Goal: Task Accomplishment & Management: Use online tool/utility

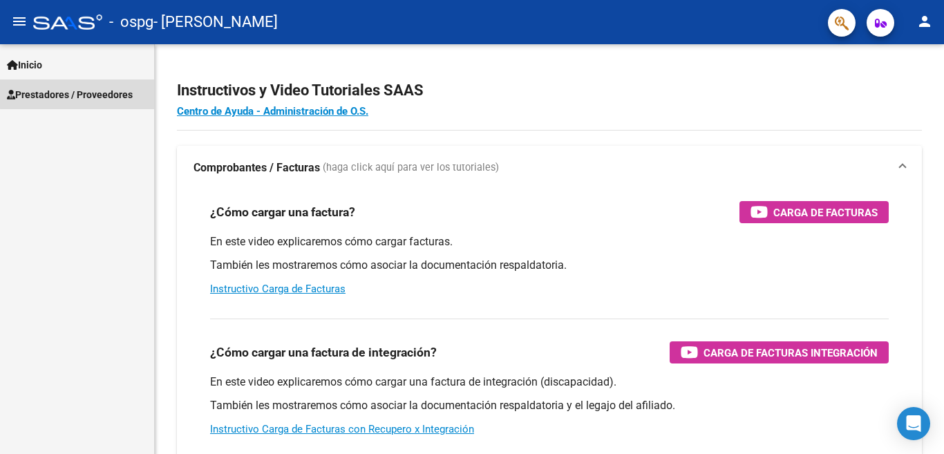
click at [106, 88] on span "Prestadores / Proveedores" at bounding box center [70, 94] width 126 height 15
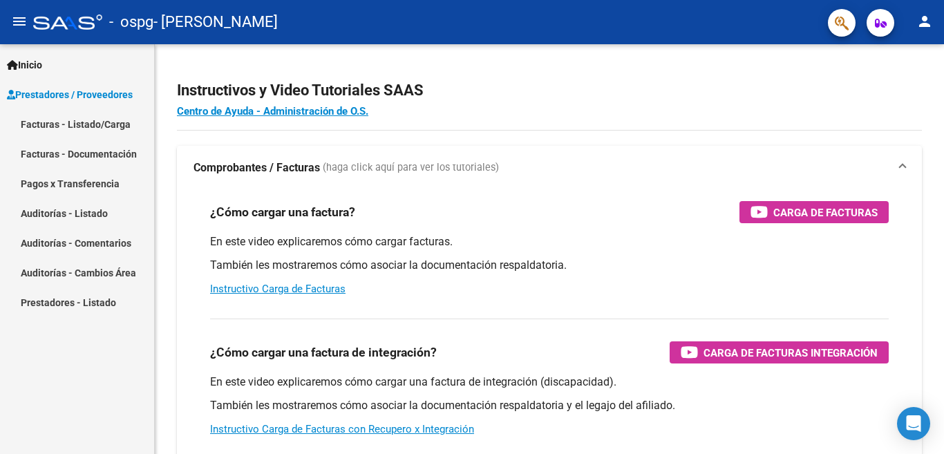
click at [105, 122] on link "Facturas - Listado/Carga" at bounding box center [77, 124] width 154 height 30
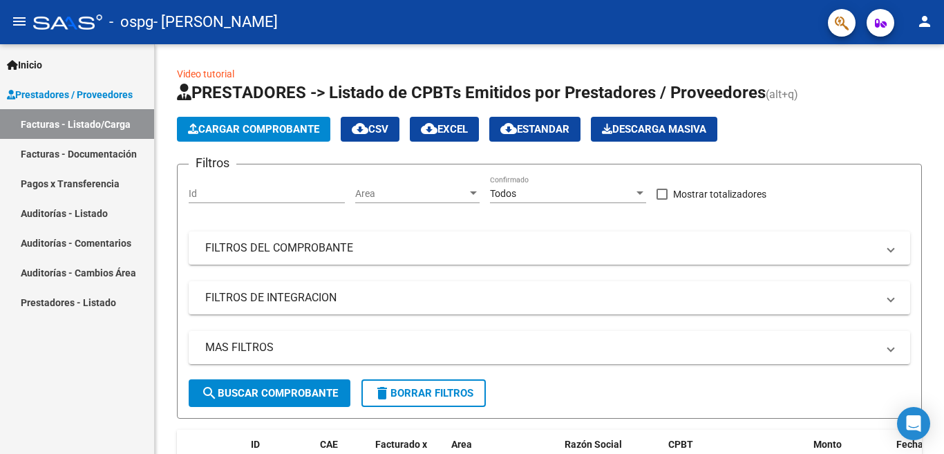
click at [110, 153] on link "Facturas - Documentación" at bounding box center [77, 154] width 154 height 30
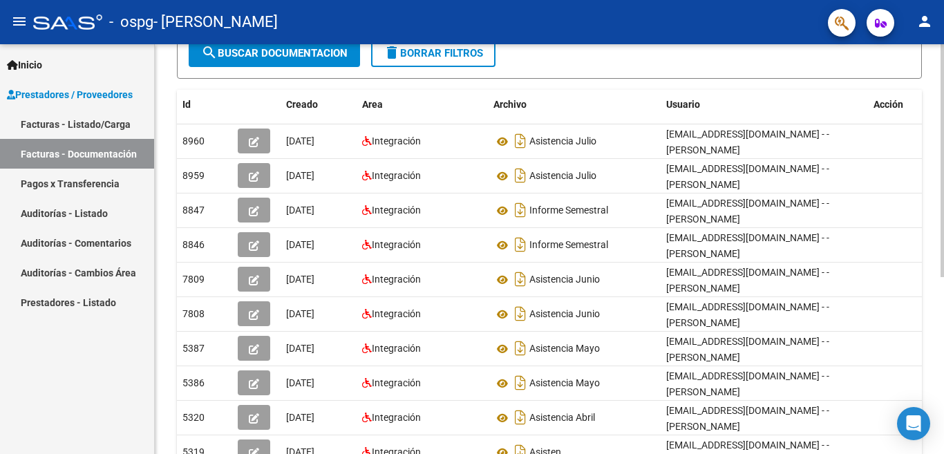
scroll to position [199, 0]
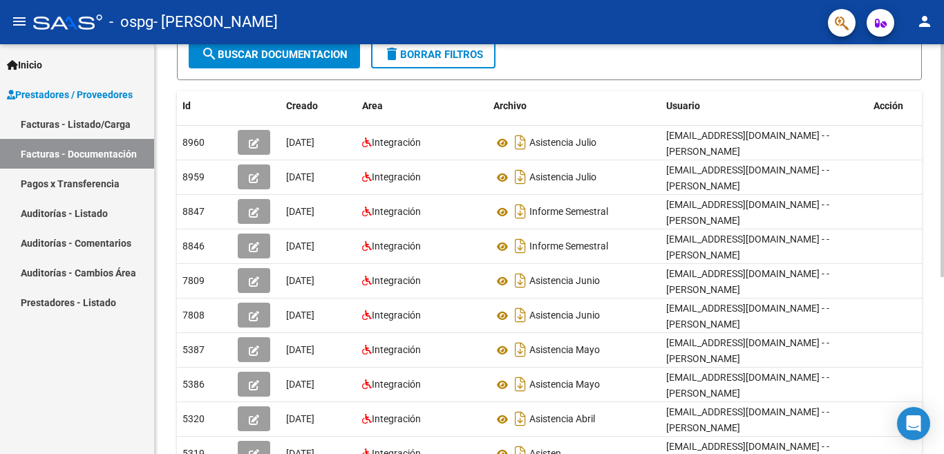
click at [942, 277] on div at bounding box center [941, 160] width 3 height 233
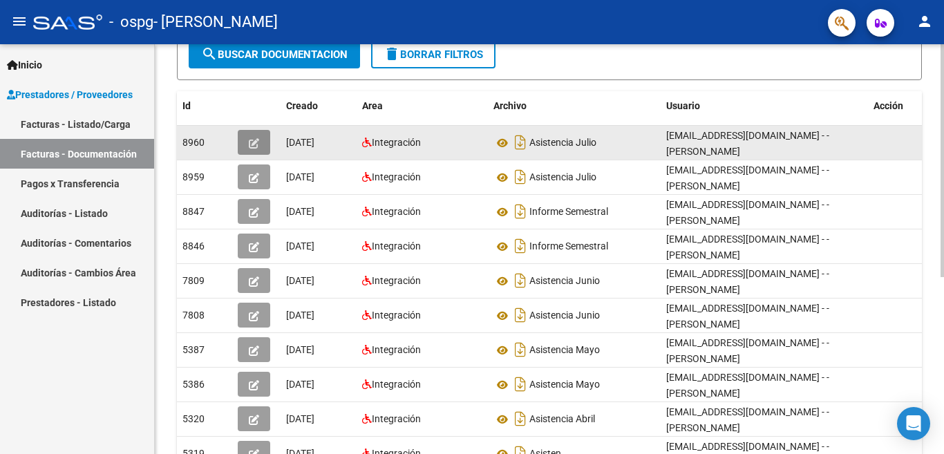
click at [249, 143] on icon "button" at bounding box center [254, 143] width 10 height 10
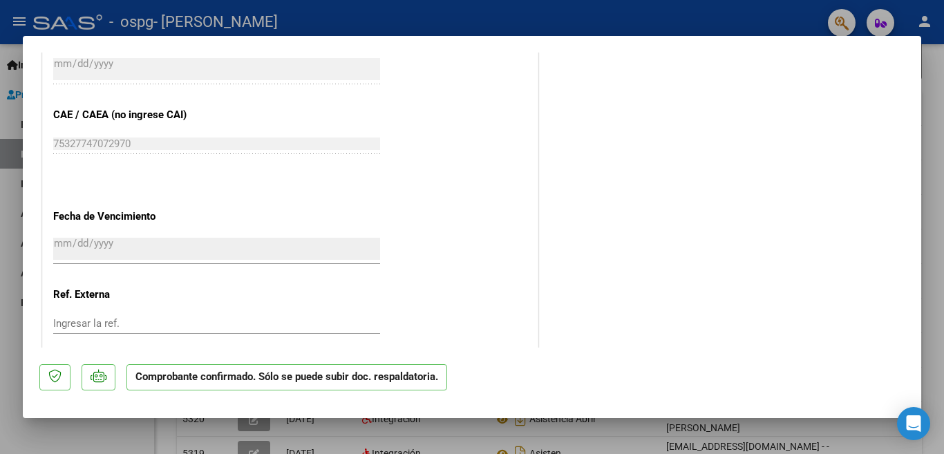
scroll to position [983, 0]
